Goal: Transaction & Acquisition: Purchase product/service

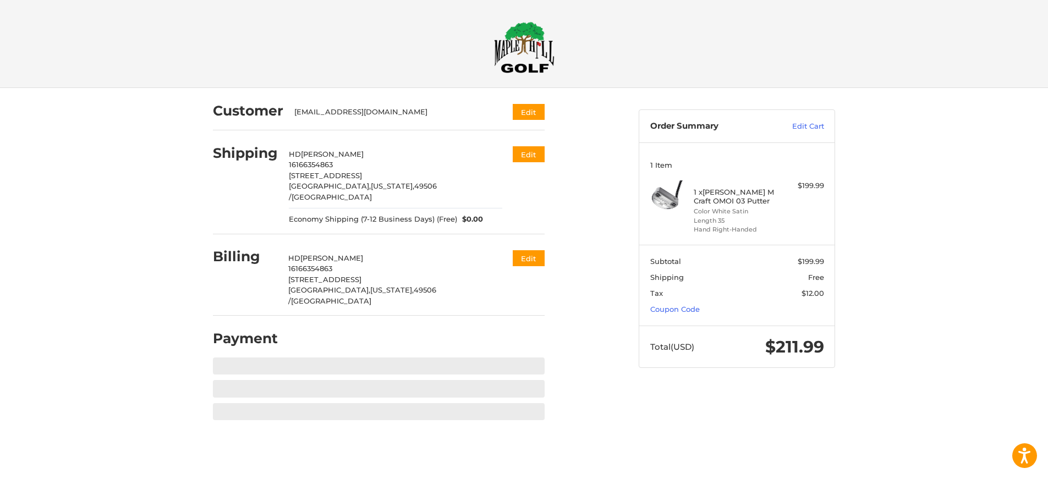
scroll to position [38, 0]
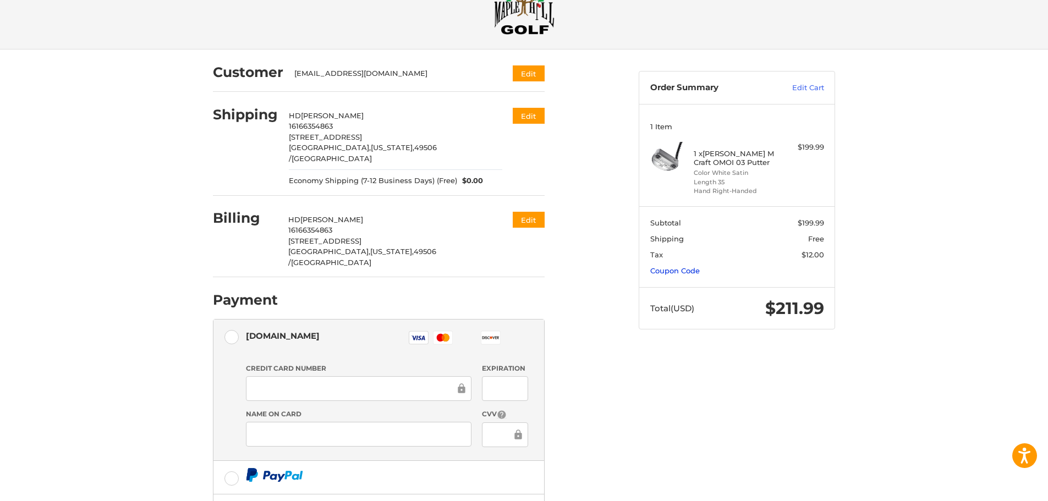
click at [691, 267] on link "Coupon Code" at bounding box center [674, 270] width 49 height 9
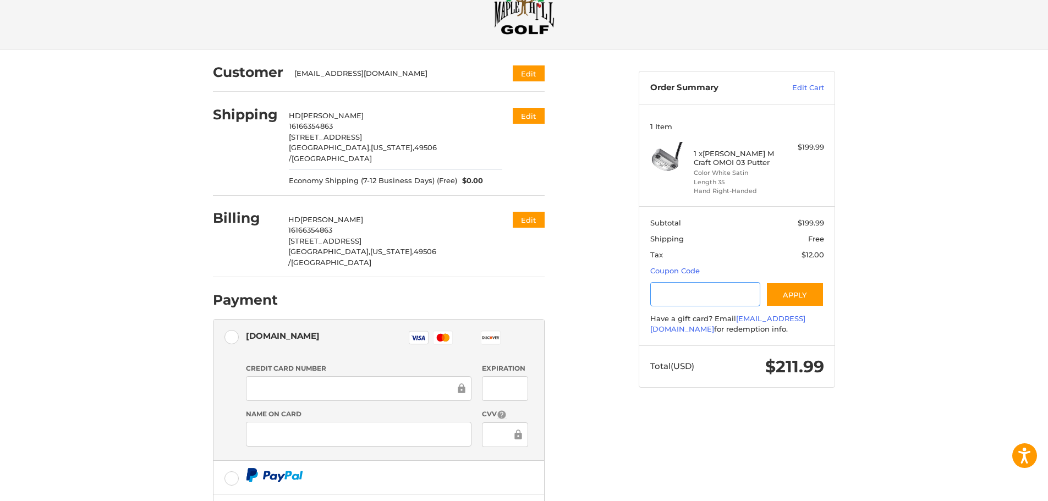
click at [687, 288] on input "Gift Certificate or Coupon Code" at bounding box center [705, 294] width 111 height 25
type input "********"
click at [807, 296] on button "Apply" at bounding box center [795, 294] width 58 height 25
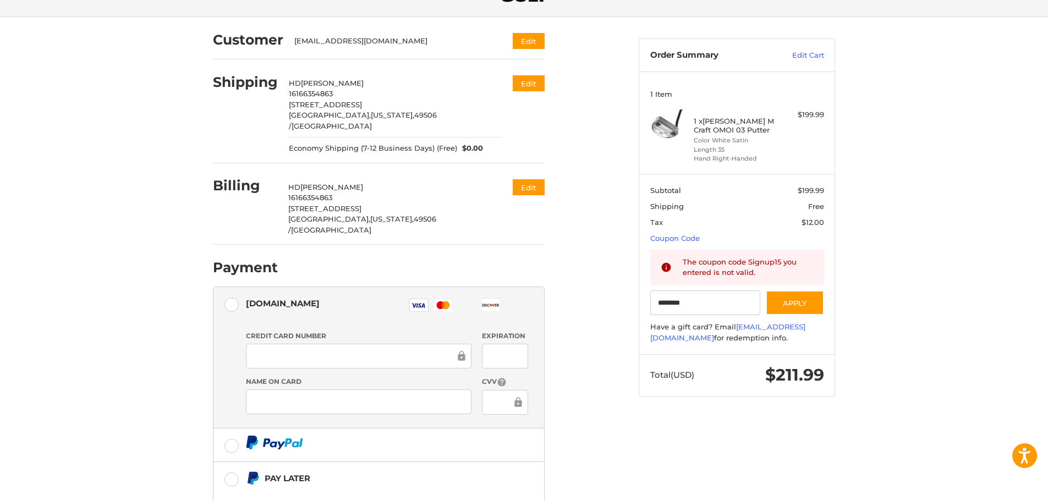
scroll to position [36, 0]
